Goal: Task Accomplishment & Management: Use online tool/utility

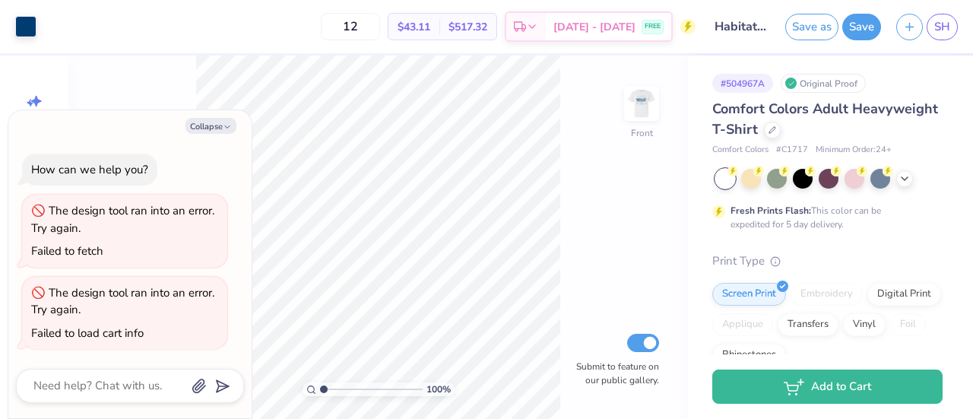
scroll to position [103, 0]
click at [222, 130] on button "Collapse" at bounding box center [210, 126] width 51 height 16
type textarea "x"
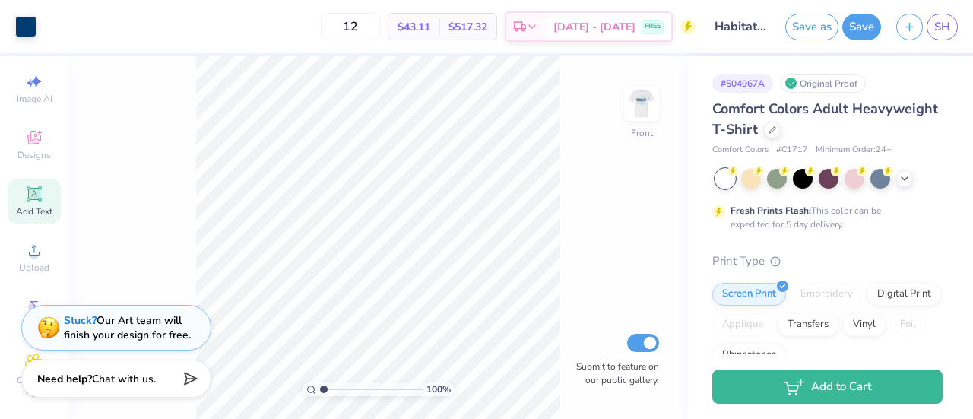
scroll to position [19, 0]
click at [25, 141] on icon at bounding box center [34, 138] width 18 height 18
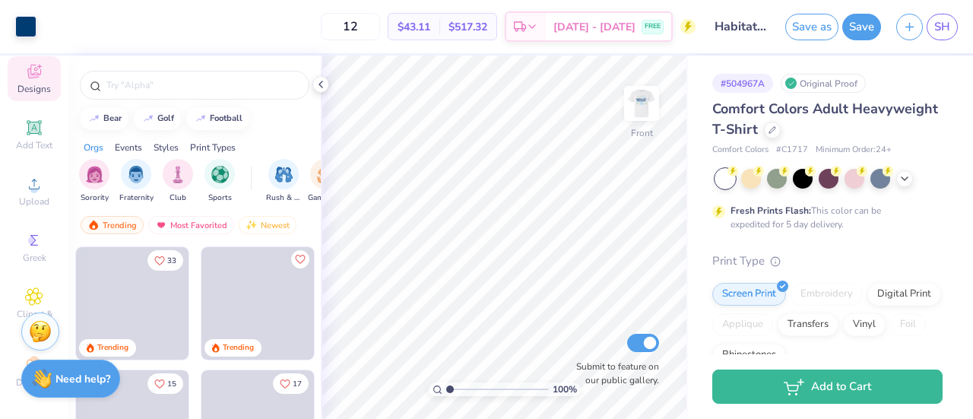
scroll to position [103, 0]
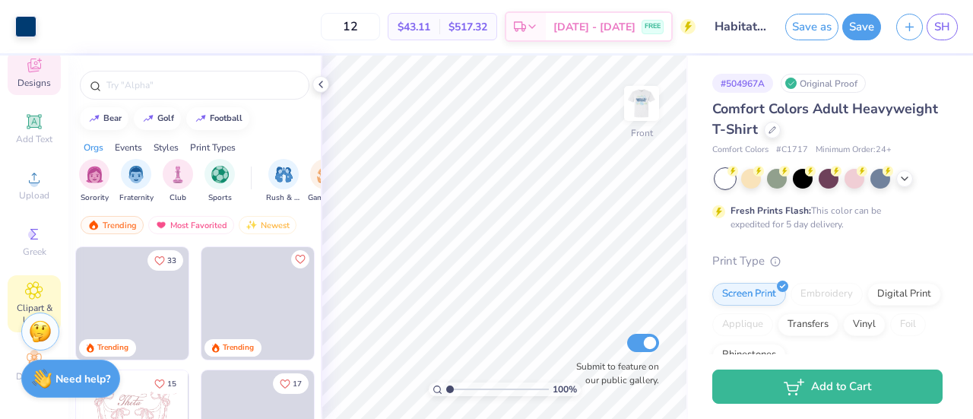
click at [30, 285] on icon at bounding box center [34, 290] width 17 height 17
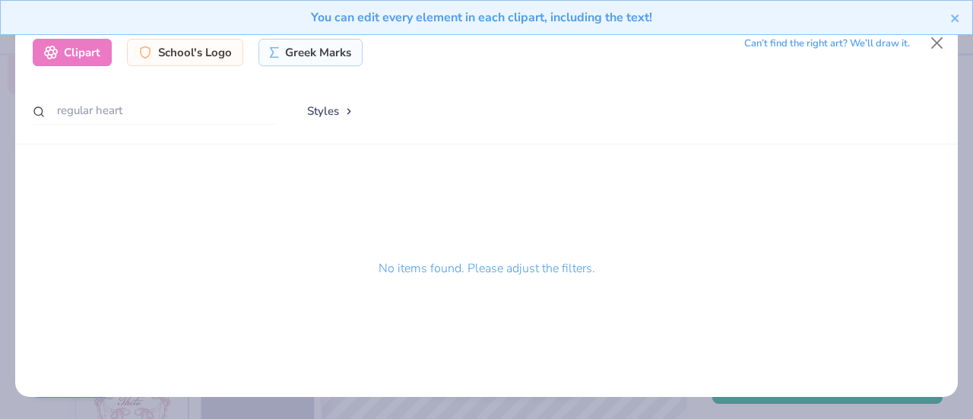
click at [935, 38] on div "You can edit every element in each clipart, including the text!" at bounding box center [486, 23] width 973 height 46
click at [956, 19] on icon "close" at bounding box center [955, 18] width 8 height 8
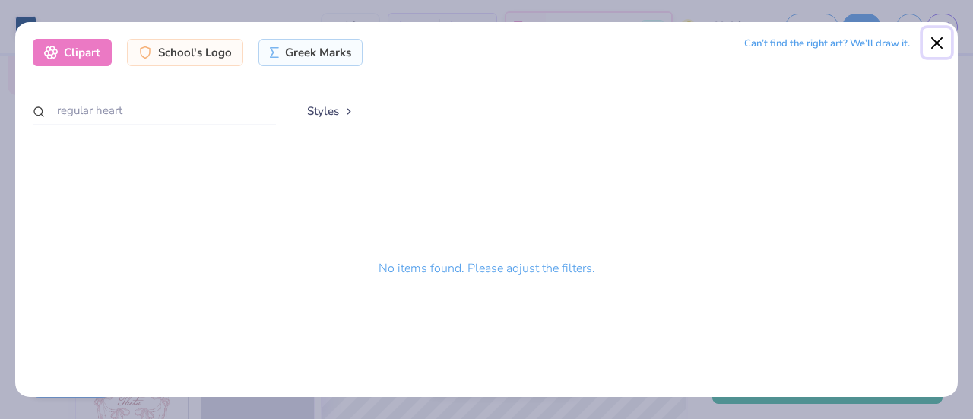
click at [940, 40] on button "Close" at bounding box center [937, 42] width 29 height 29
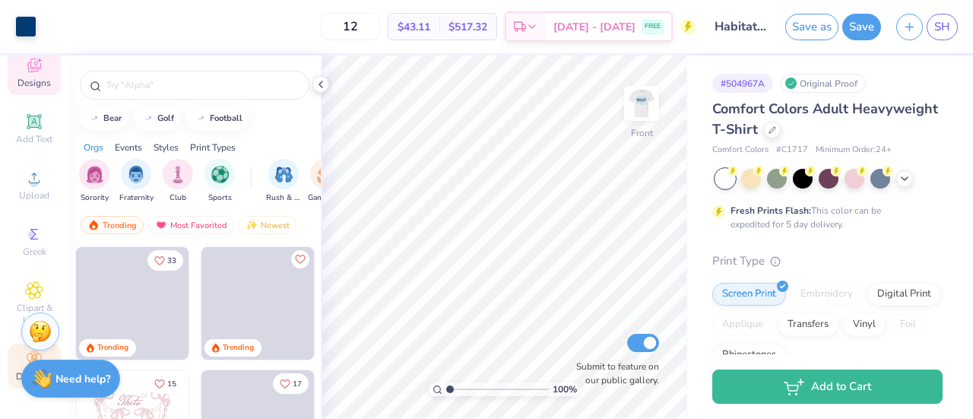
click at [14, 349] on div "Decorate" at bounding box center [34, 366] width 53 height 45
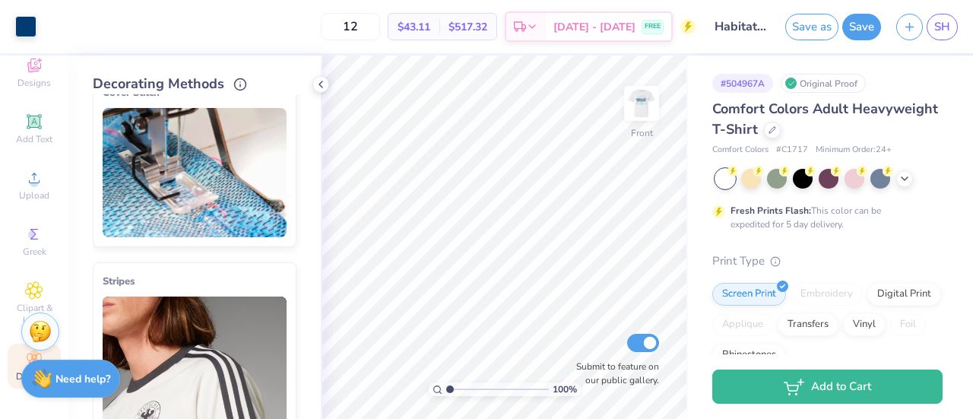
scroll to position [0, 0]
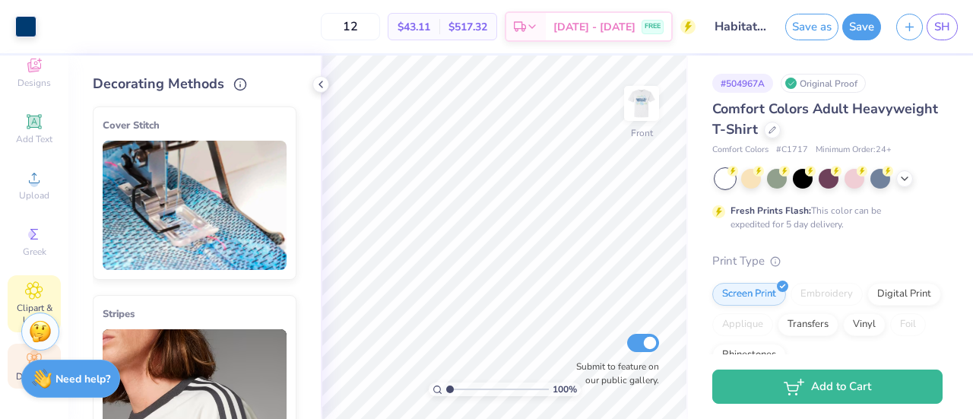
click at [25, 281] on icon at bounding box center [33, 290] width 17 height 18
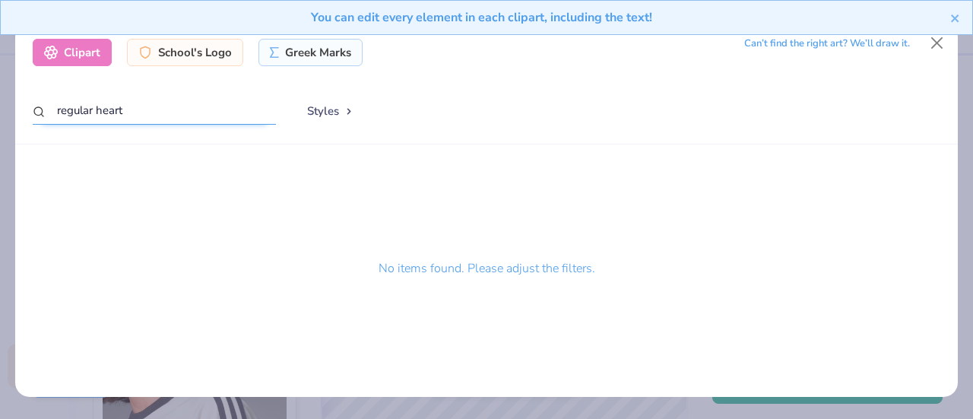
click at [93, 108] on input "regular heart" at bounding box center [154, 111] width 243 height 28
drag, startPoint x: 93, startPoint y: 108, endPoint x: 33, endPoint y: 106, distance: 59.3
click at [33, 106] on div "regular heart" at bounding box center [154, 112] width 243 height 30
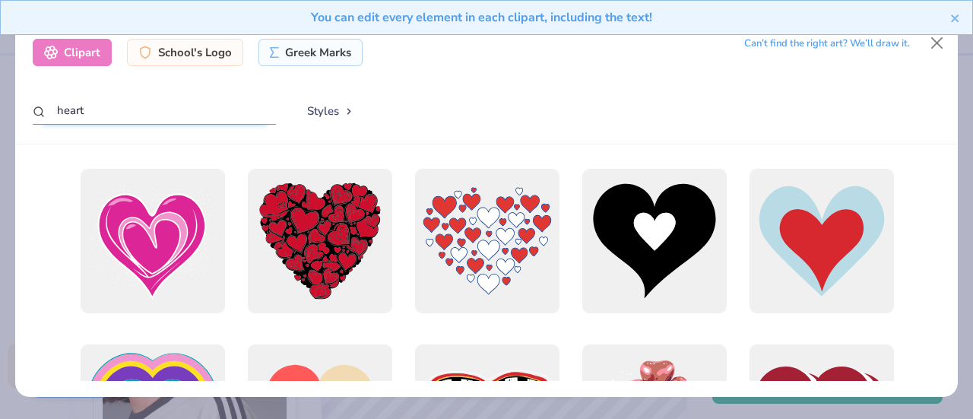
type input "heart"
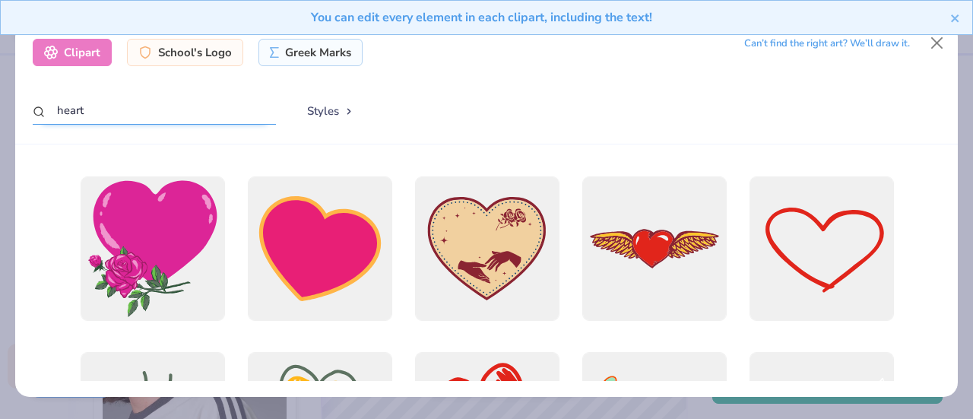
scroll to position [343, 0]
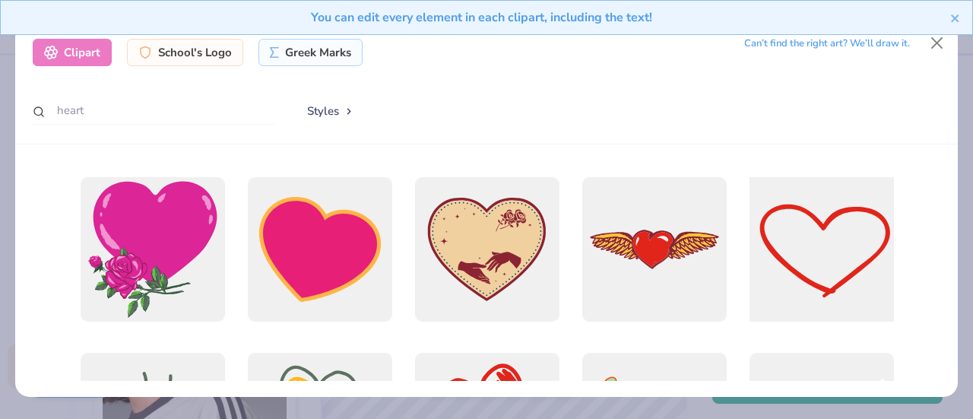
click at [832, 262] on div at bounding box center [821, 249] width 159 height 159
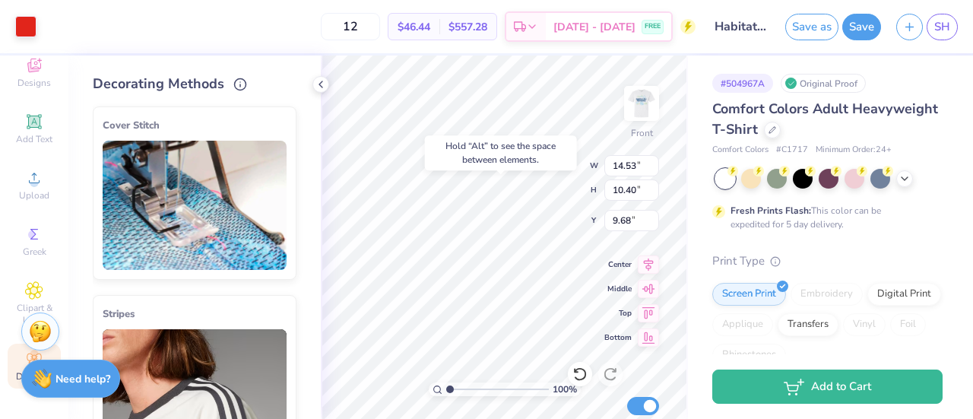
type input "9.68"
type input "12.08"
type input "8.64"
type input "10.02"
type input "13.78"
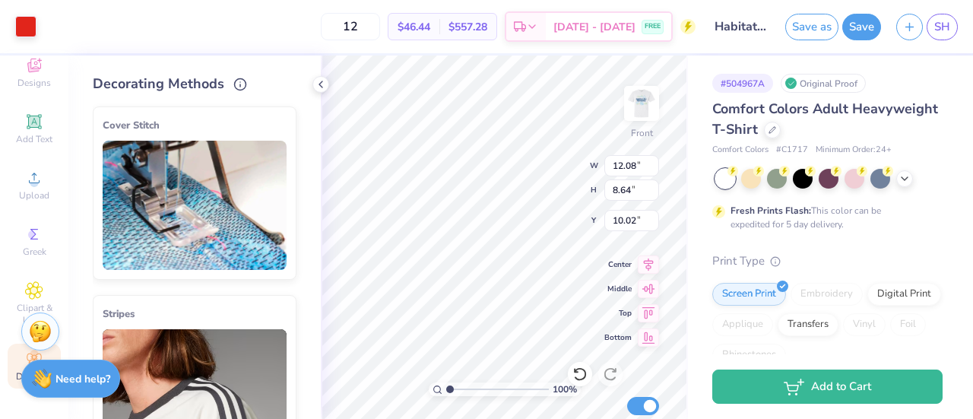
type input "4.90"
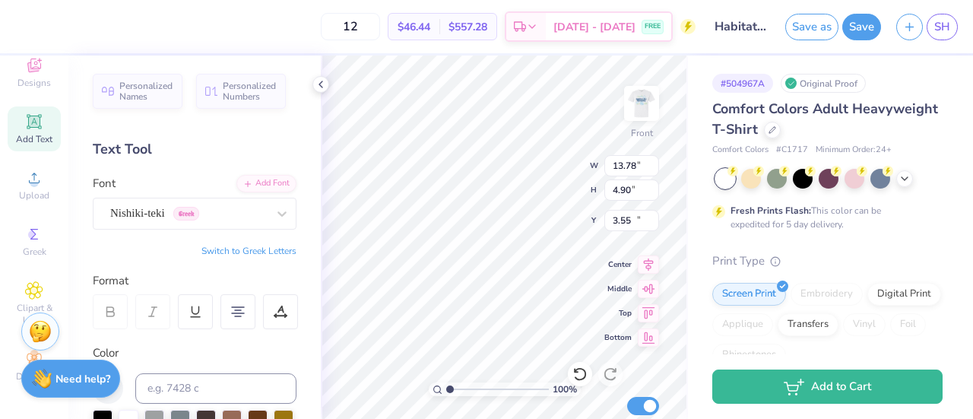
type input "18.66"
type input "12.08"
type input "8.64"
type input "3.43"
type input "12.55"
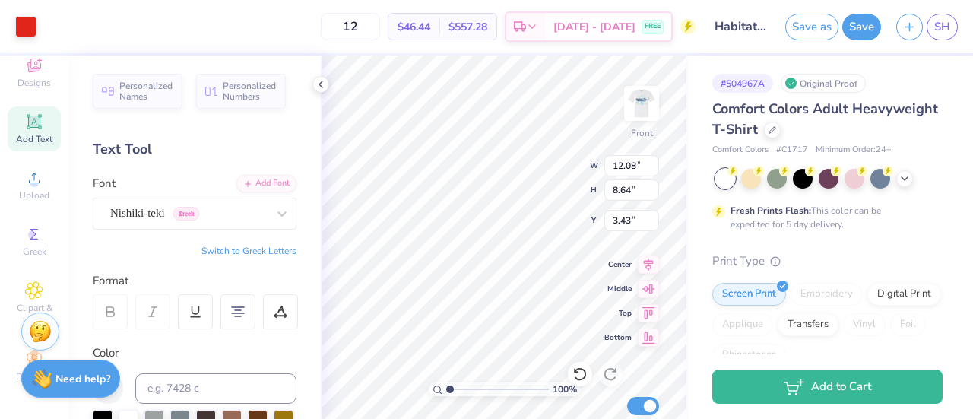
type input "8.98"
type input "3.09"
type input "13.73"
type input "9.82"
type input "3.00"
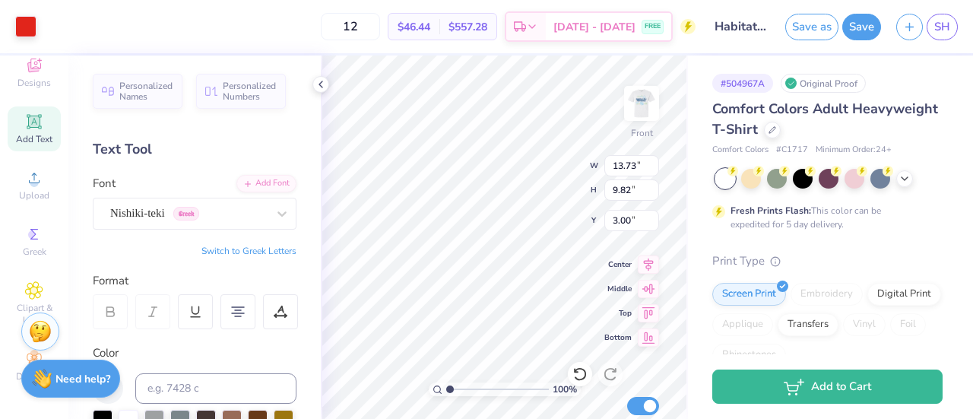
type input "14.04"
type input "10.04"
type input "3.00"
click at [31, 31] on div at bounding box center [25, 24] width 21 height 21
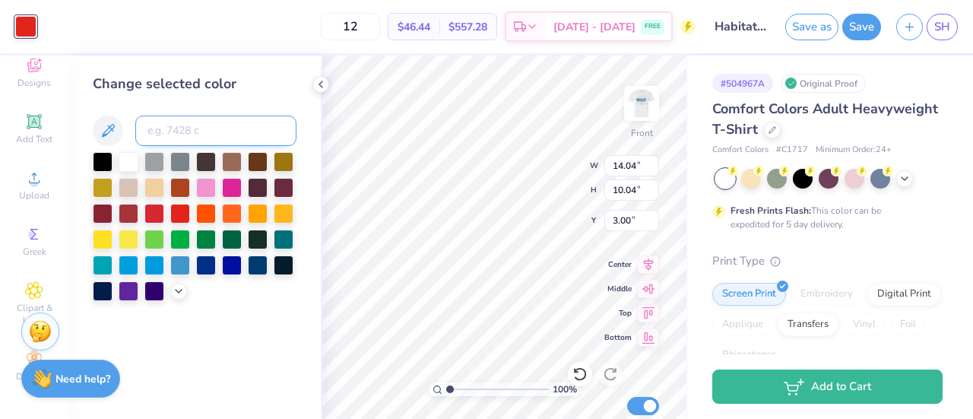
click at [193, 132] on input at bounding box center [215, 131] width 161 height 30
type input "360"
click at [32, 286] on icon at bounding box center [34, 290] width 17 height 17
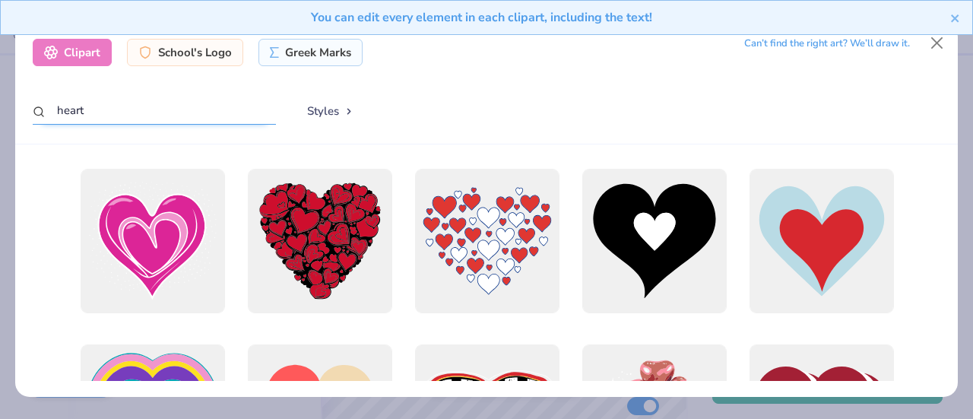
drag, startPoint x: 111, startPoint y: 111, endPoint x: 8, endPoint y: 109, distance: 103.4
click at [8, 109] on div "Clipart School's Logo Greek Marks Can’t find the right art? We’ll draw it. hear…" at bounding box center [486, 209] width 973 height 419
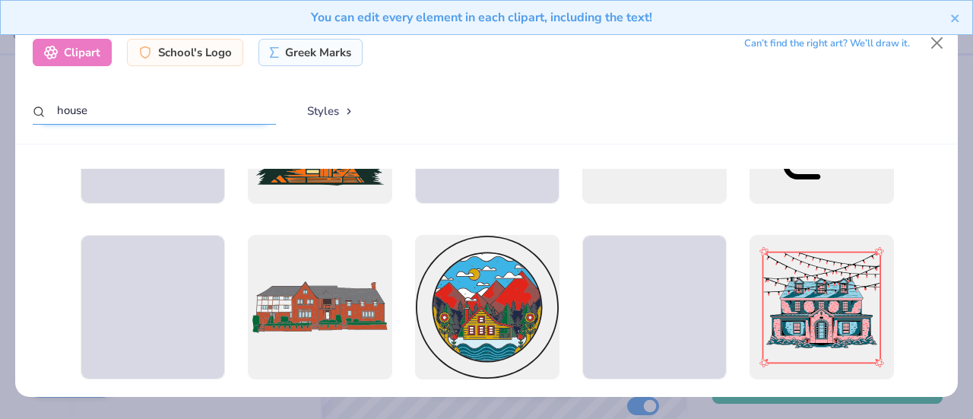
scroll to position [0, 0]
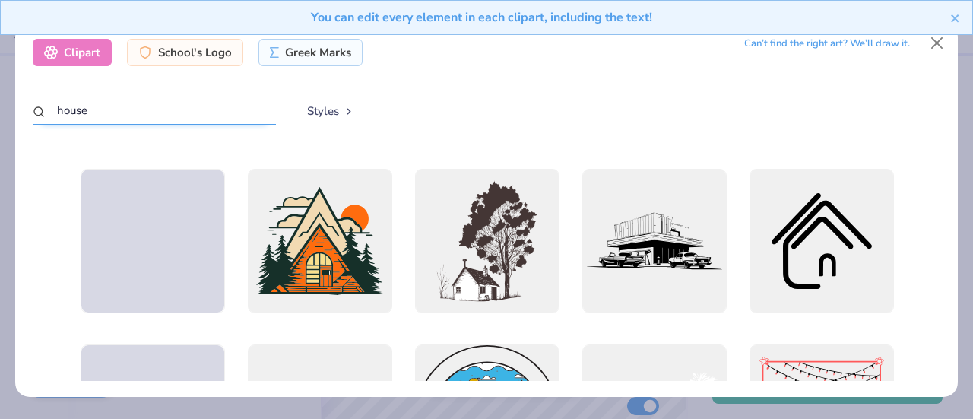
type input "house"
